Goal: Task Accomplishment & Management: Manage account settings

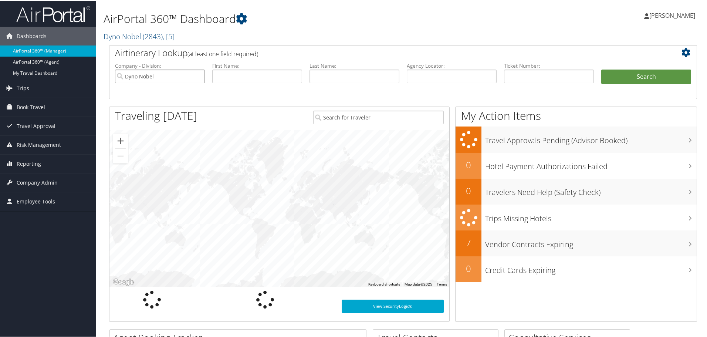
click at [198, 74] on input "Dyno Nobel" at bounding box center [160, 76] width 90 height 14
click at [442, 74] on input "text" at bounding box center [452, 76] width 90 height 14
paste input "DGM1ZJ"
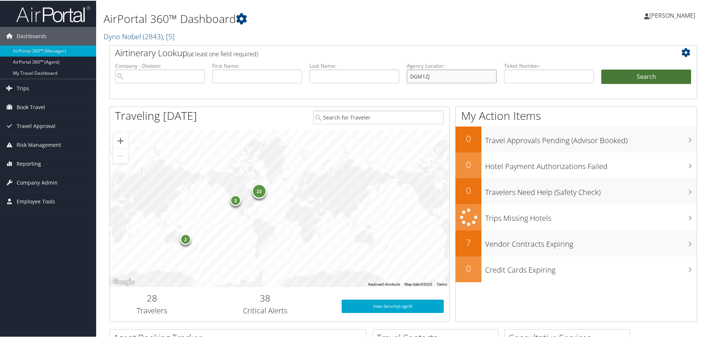
type input "DGM1ZJ"
click at [617, 74] on button "Search" at bounding box center [646, 76] width 90 height 15
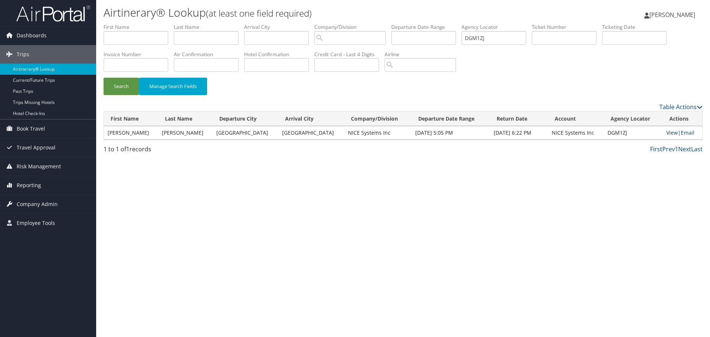
click at [667, 131] on link "View" at bounding box center [672, 132] width 11 height 7
click at [20, 11] on img at bounding box center [53, 13] width 74 height 17
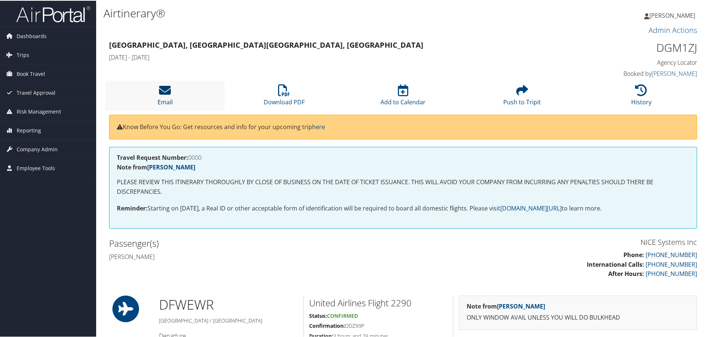
click at [162, 91] on icon at bounding box center [165, 90] width 12 height 12
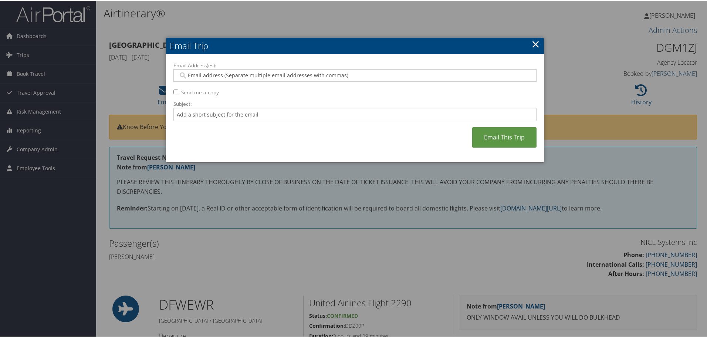
click at [225, 75] on input "Email Address(es):" at bounding box center [354, 74] width 353 height 7
paste input "MEGHAN.KRIST@NICE.COM"
type input "MEGHAN.KRIST@NICE.COM"
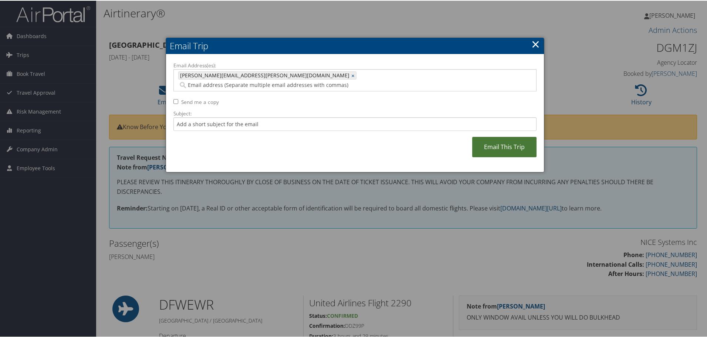
click at [494, 137] on link "Email This Trip" at bounding box center [504, 146] width 64 height 20
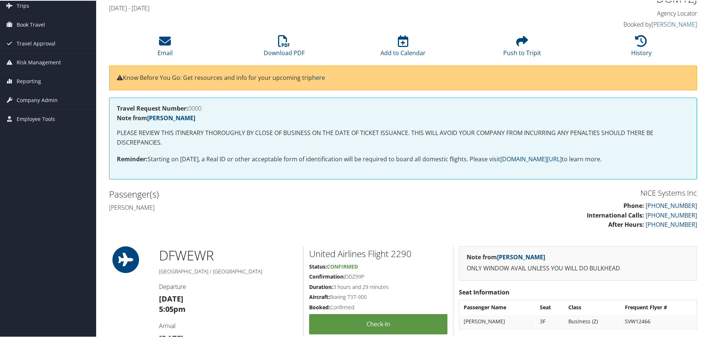
scroll to position [148, 0]
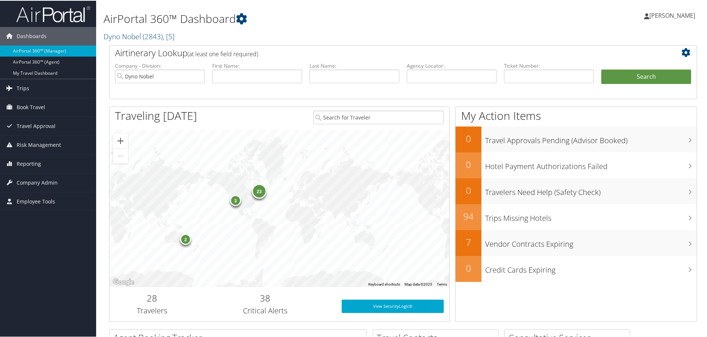
click at [64, 17] on img at bounding box center [53, 13] width 74 height 17
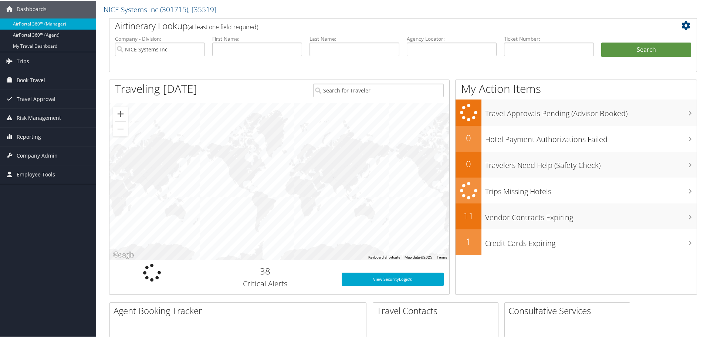
scroll to position [74, 0]
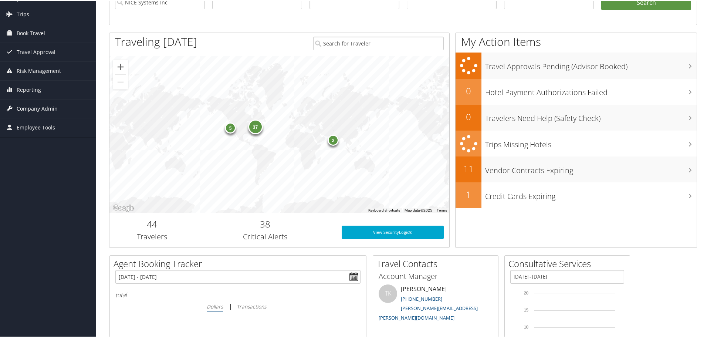
click at [35, 109] on span "Company Admin" at bounding box center [37, 108] width 41 height 18
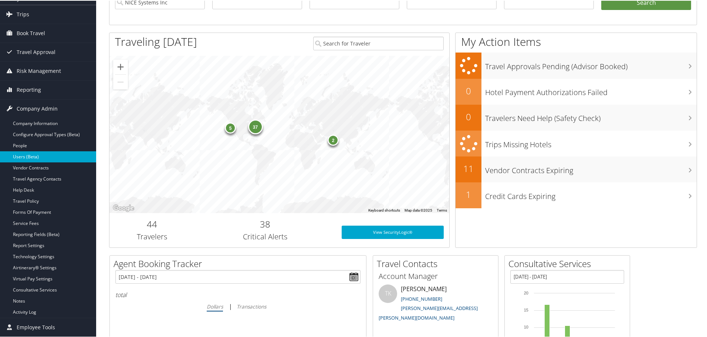
click at [22, 159] on link "Users (Beta)" at bounding box center [48, 156] width 96 height 11
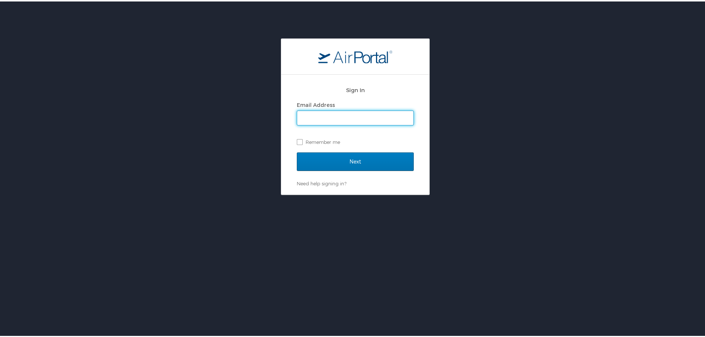
type input "[PERSON_NAME][EMAIL_ADDRESS][PERSON_NAME][DOMAIN_NAME]"
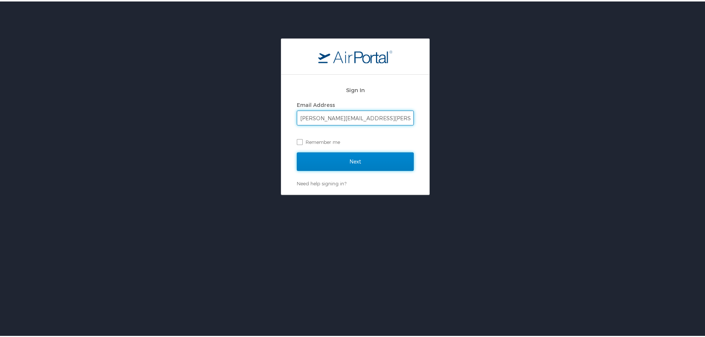
click at [328, 163] on input "Next" at bounding box center [355, 160] width 117 height 18
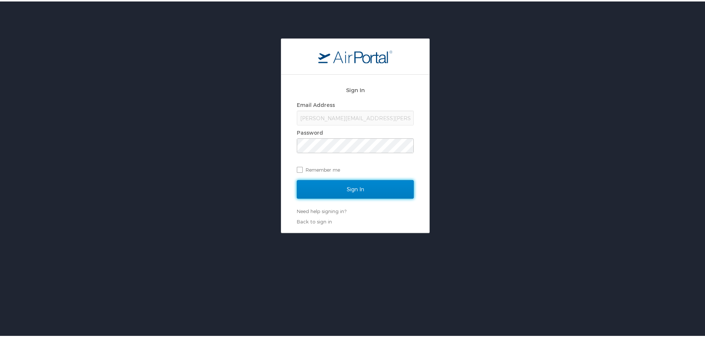
click at [344, 192] on input "Sign In" at bounding box center [355, 188] width 117 height 18
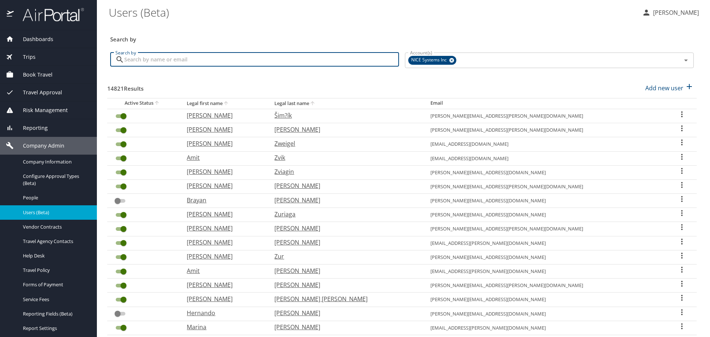
click at [209, 58] on input "Search by" at bounding box center [261, 60] width 275 height 14
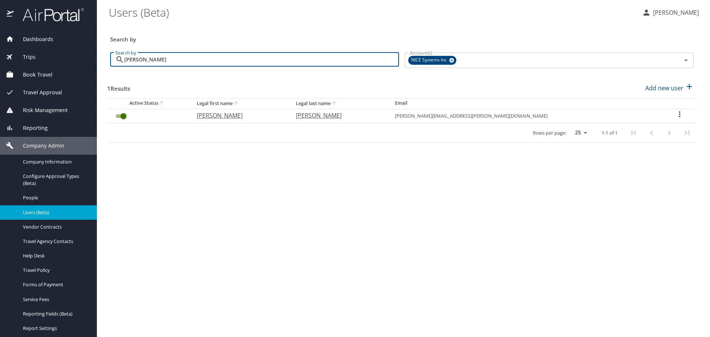
type input "corbeil"
click at [679, 114] on icon "User Search Table" at bounding box center [679, 114] width 1 height 6
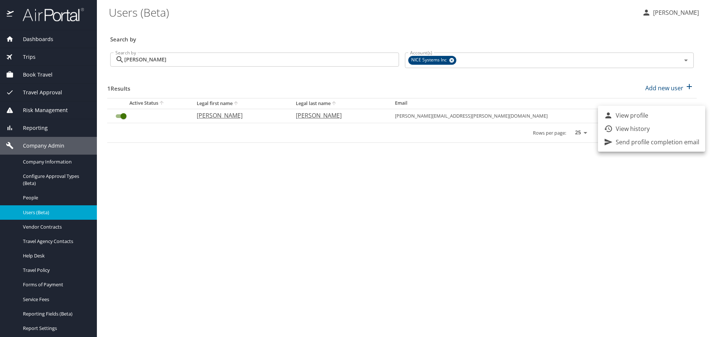
click at [650, 116] on li "View profile" at bounding box center [651, 115] width 107 height 13
select select "US"
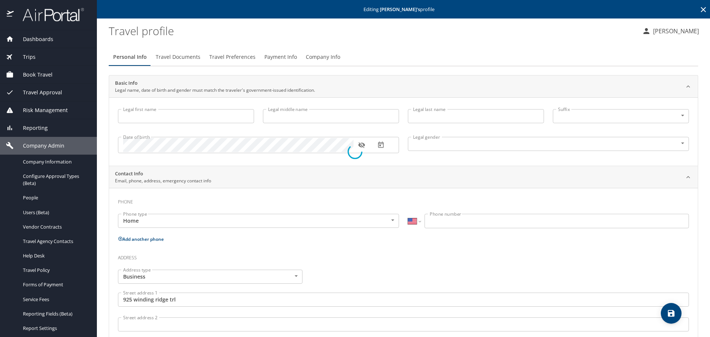
type input "Lou"
type input "Michael"
type input "Corbeil"
type input "Male"
type input "satomi"
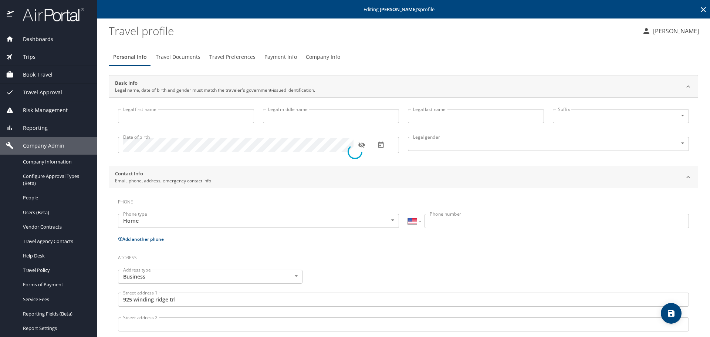
type input "corbeil"
select select "JP"
type input "74566431"
type input "United States of America"
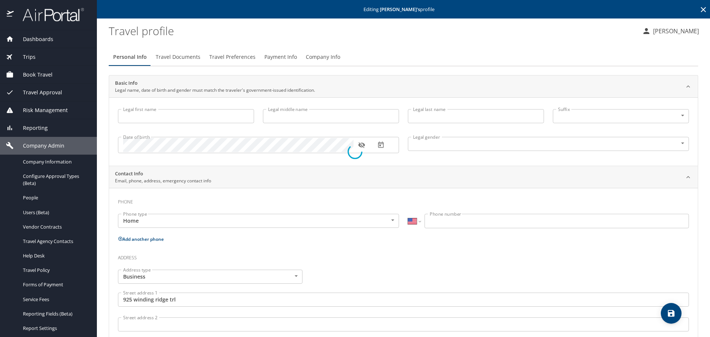
type input "Texas"
select select "US"
select select "JP"
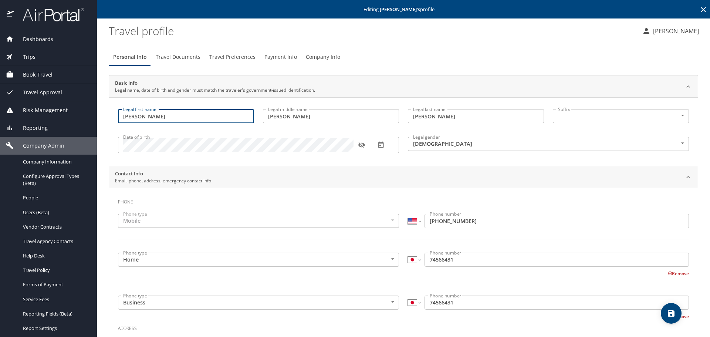
click at [190, 118] on input "Lou" at bounding box center [186, 116] width 136 height 14
type input "Lucien"
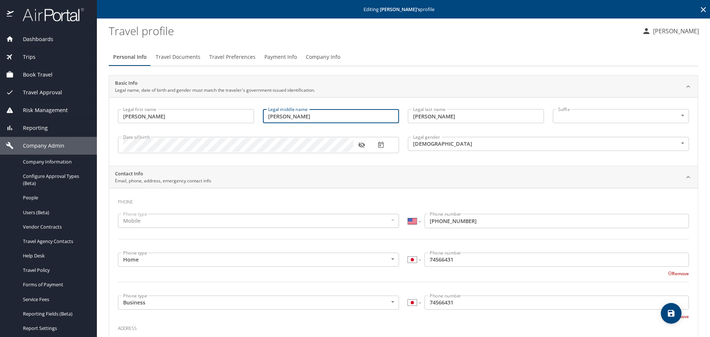
click at [675, 313] on icon "save" at bounding box center [671, 313] width 9 height 9
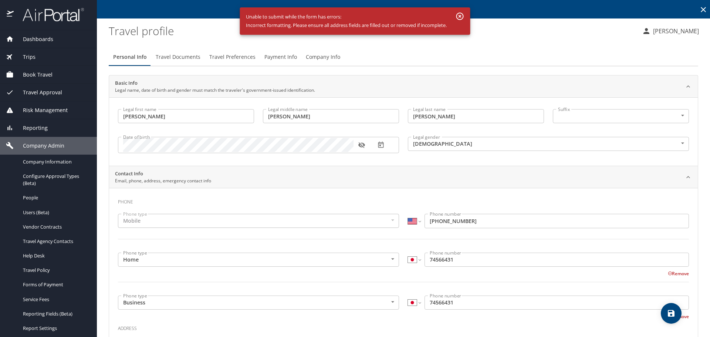
click at [462, 15] on icon "button" at bounding box center [459, 16] width 7 height 7
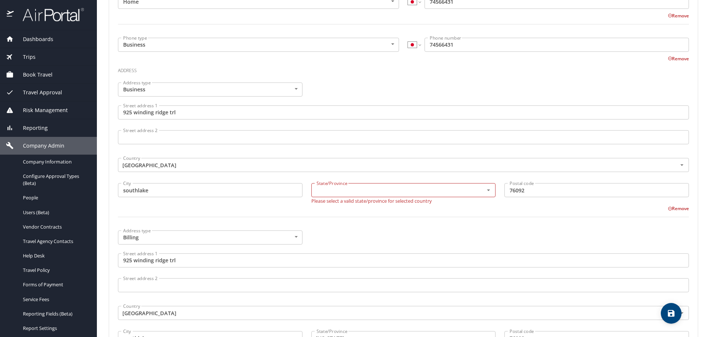
scroll to position [296, 0]
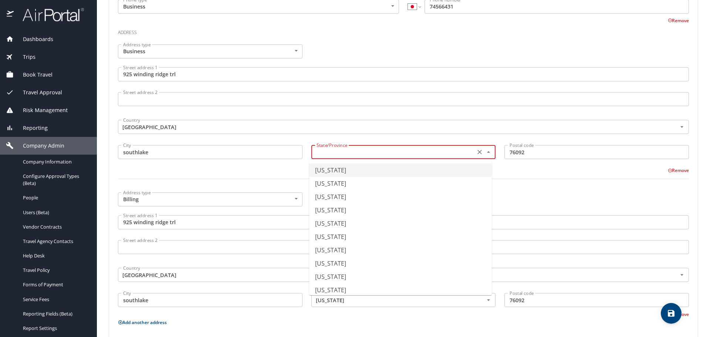
click at [332, 155] on input "text" at bounding box center [393, 152] width 158 height 10
click at [176, 186] on div "Phone Phone type Mobile Mobile Phone type International Afghanistan Åland Islan…" at bounding box center [403, 148] width 571 height 500
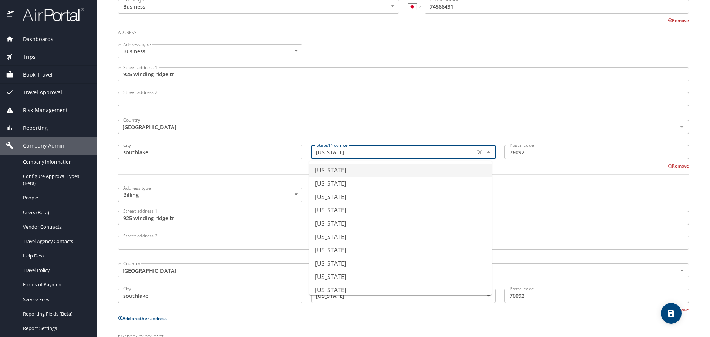
click at [380, 153] on input "Alabama" at bounding box center [393, 152] width 158 height 10
type input "Texas"
click at [373, 203] on div "Address type Billing Billing Address type Street address 1 925 winding ridge tr…" at bounding box center [404, 248] width 580 height 130
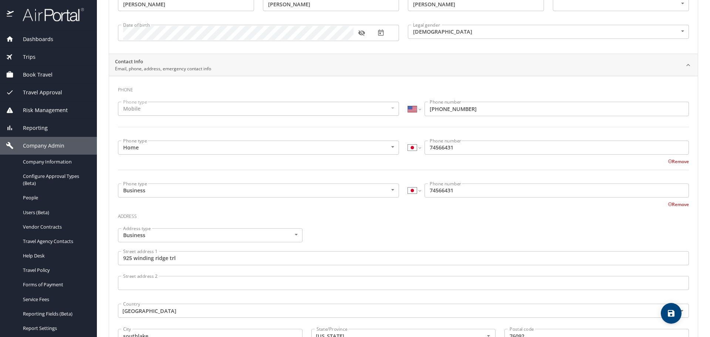
scroll to position [0, 0]
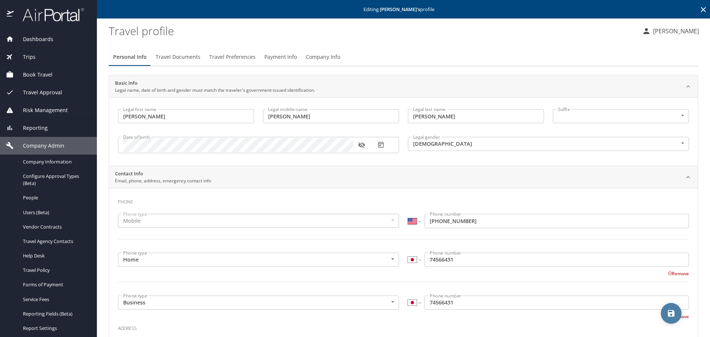
click at [668, 313] on icon "save" at bounding box center [671, 313] width 9 height 9
select select "US"
select select "JP"
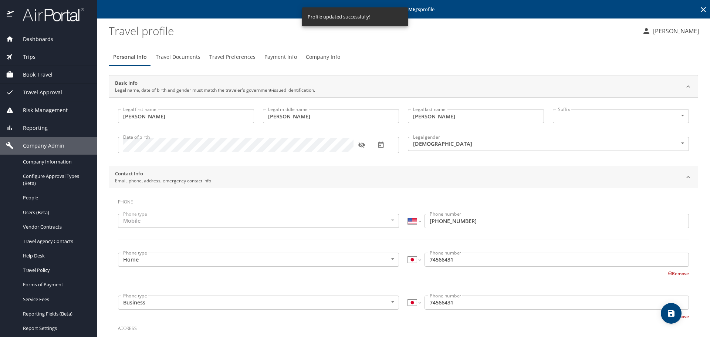
select select "US"
select select "JP"
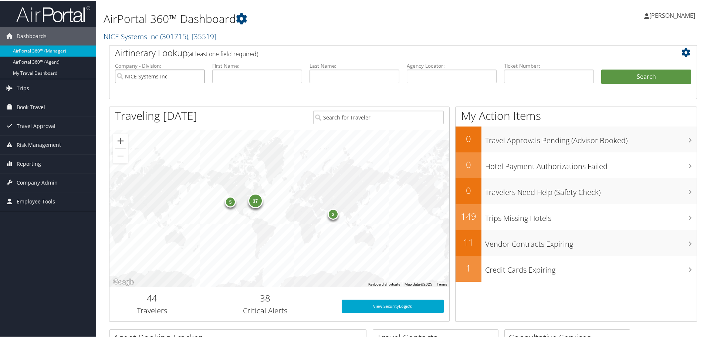
drag, startPoint x: 199, startPoint y: 74, endPoint x: 256, endPoint y: 79, distance: 57.2
click at [199, 74] on input "NICE Systems Inc" at bounding box center [160, 76] width 90 height 14
click at [470, 75] on input "text" at bounding box center [452, 76] width 90 height 14
paste input "DKWCJW"
type input "DKWCJW"
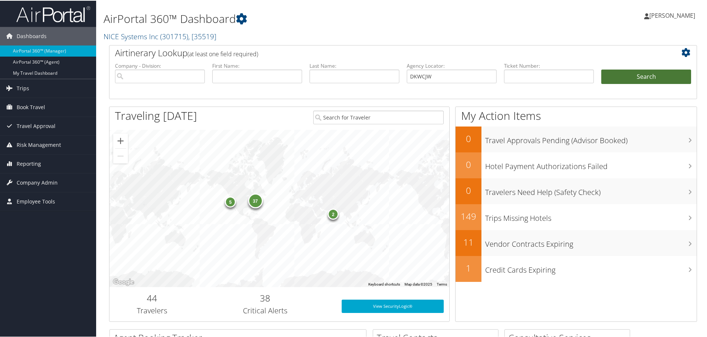
click at [614, 77] on button "Search" at bounding box center [646, 76] width 90 height 15
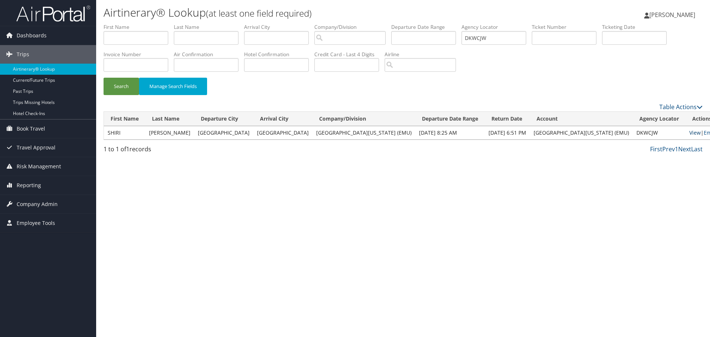
click at [689, 132] on link "View" at bounding box center [694, 132] width 11 height 7
drag, startPoint x: 503, startPoint y: 38, endPoint x: 417, endPoint y: 40, distance: 86.2
click at [417, 23] on ul "First Name Last Name Departure City Arrival City Company/Division Airport/City …" at bounding box center [403, 23] width 599 height 0
paste input "LK2T5"
type input "DLK2T5"
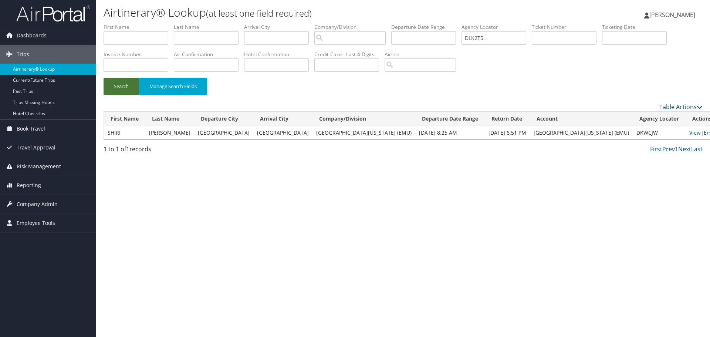
click at [124, 85] on button "Search" at bounding box center [122, 86] width 36 height 17
click at [689, 134] on link "View" at bounding box center [694, 132] width 11 height 7
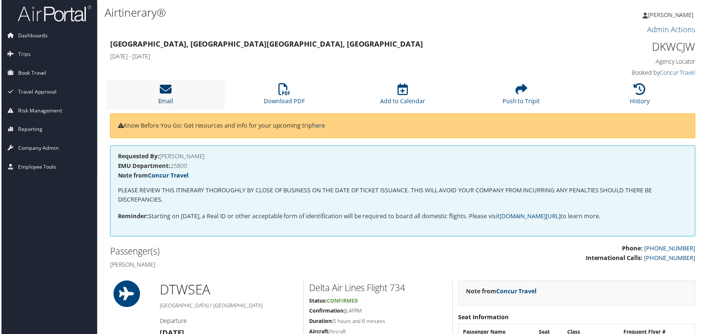
click at [165, 99] on link "Email" at bounding box center [165, 97] width 15 height 18
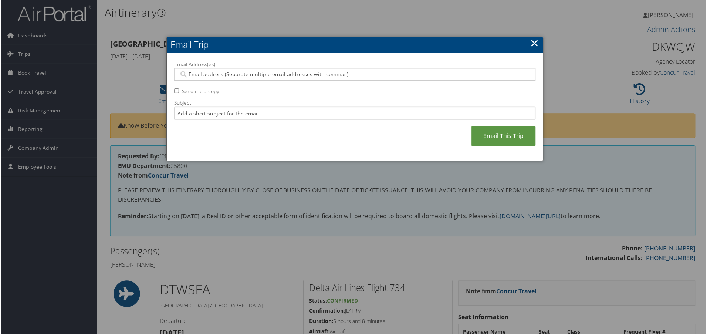
click at [287, 68] on div at bounding box center [354, 74] width 363 height 13
paste input "[EMAIL_ADDRESS][DOMAIN_NAME]"
type input "[EMAIL_ADDRESS][DOMAIN_NAME]"
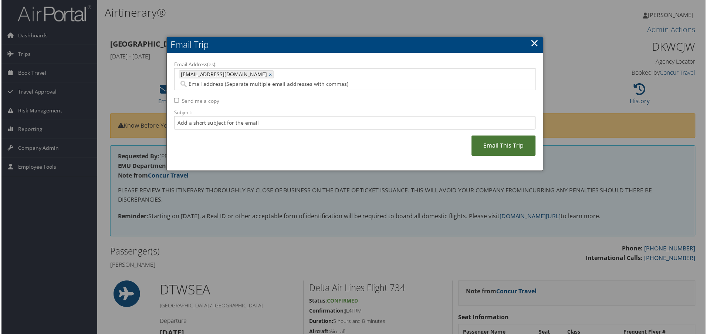
click at [486, 143] on link "Email This Trip" at bounding box center [504, 146] width 64 height 20
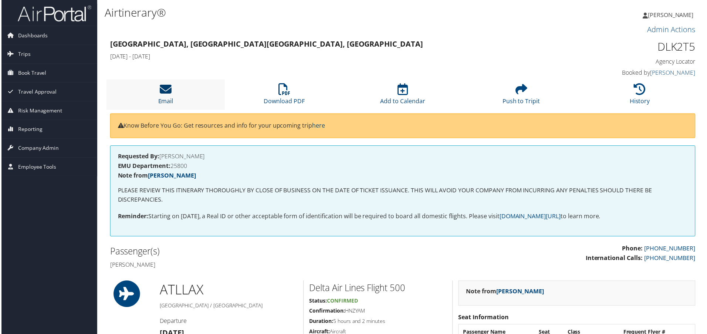
click at [160, 94] on icon at bounding box center [165, 90] width 12 height 12
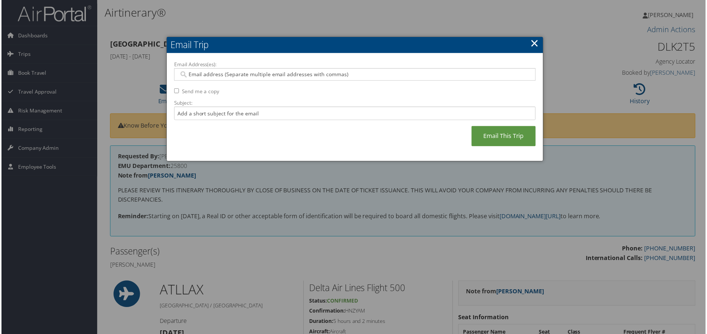
click at [211, 78] on input "Email Address(es):" at bounding box center [354, 74] width 353 height 7
paste input "[EMAIL_ADDRESS][DOMAIN_NAME]"
type input "[EMAIL_ADDRESS][DOMAIN_NAME]"
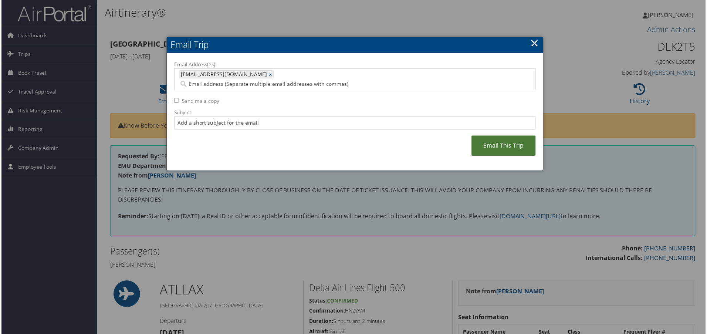
click at [522, 140] on link "Email This Trip" at bounding box center [504, 146] width 64 height 20
